Goal: Task Accomplishment & Management: Manage account settings

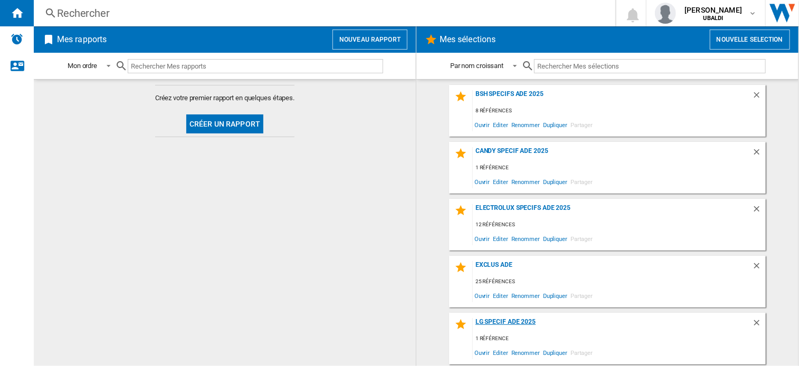
click at [485, 321] on div "LG SPECIF ADE 2025" at bounding box center [612, 325] width 279 height 14
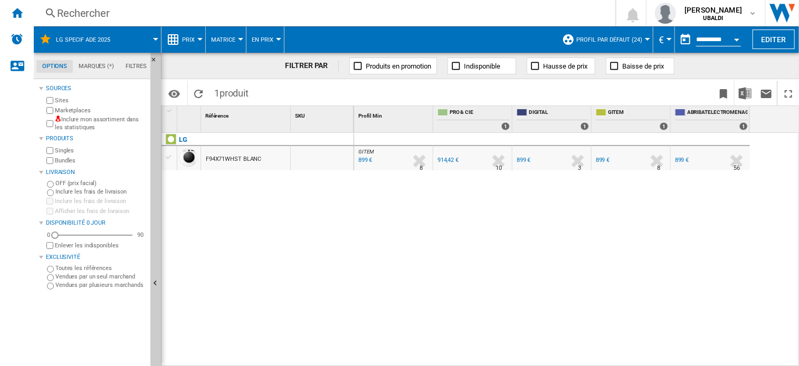
click at [645, 39] on div at bounding box center [647, 39] width 5 height 3
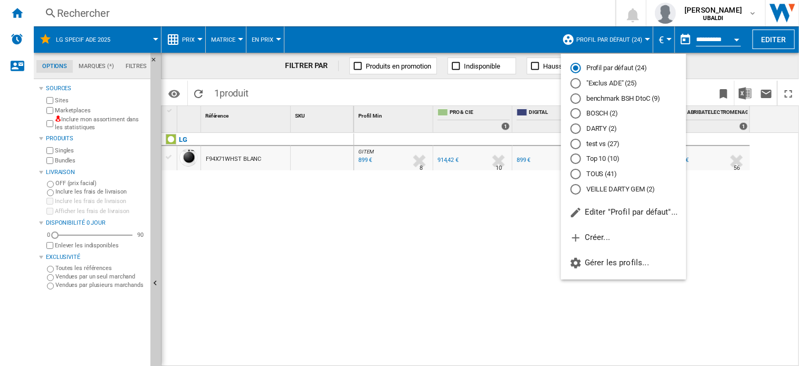
click at [598, 82] on md-radio-button ""Exclus ADE" (25)" at bounding box center [624, 84] width 106 height 10
